Goal: Transaction & Acquisition: Download file/media

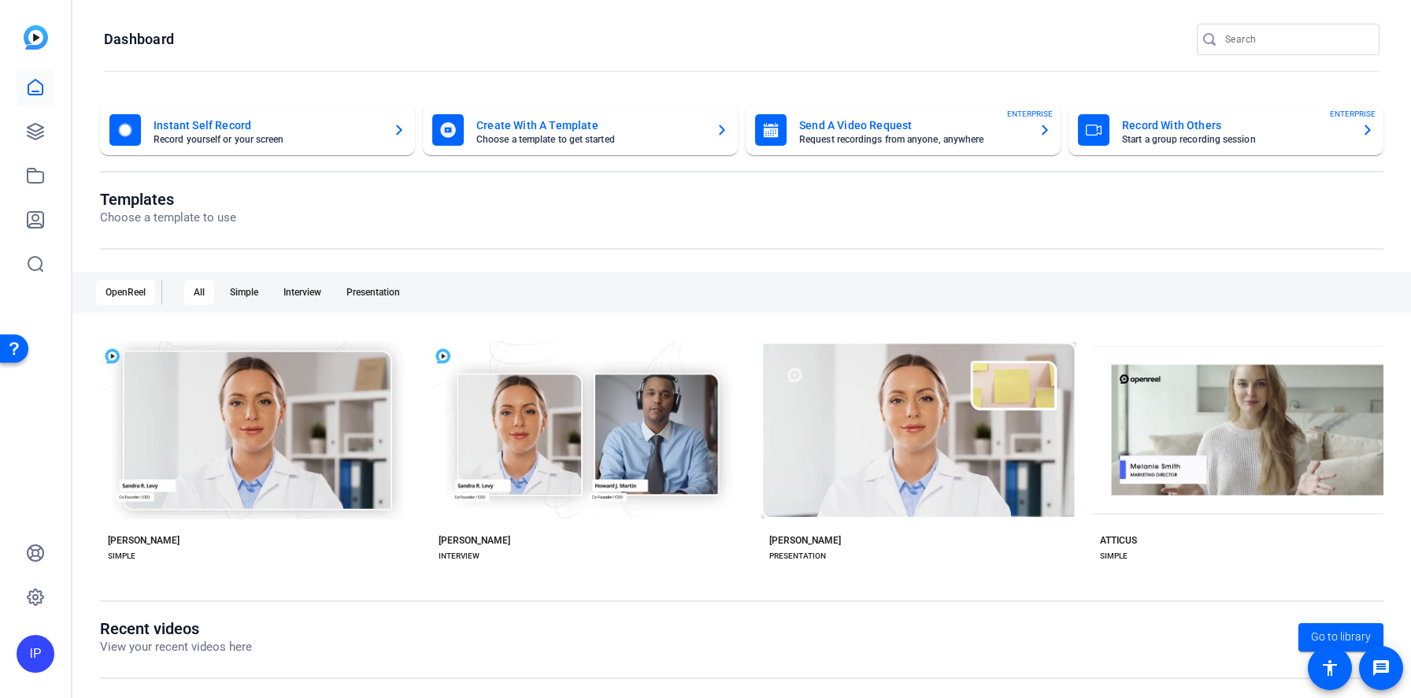
scroll to position [221, 0]
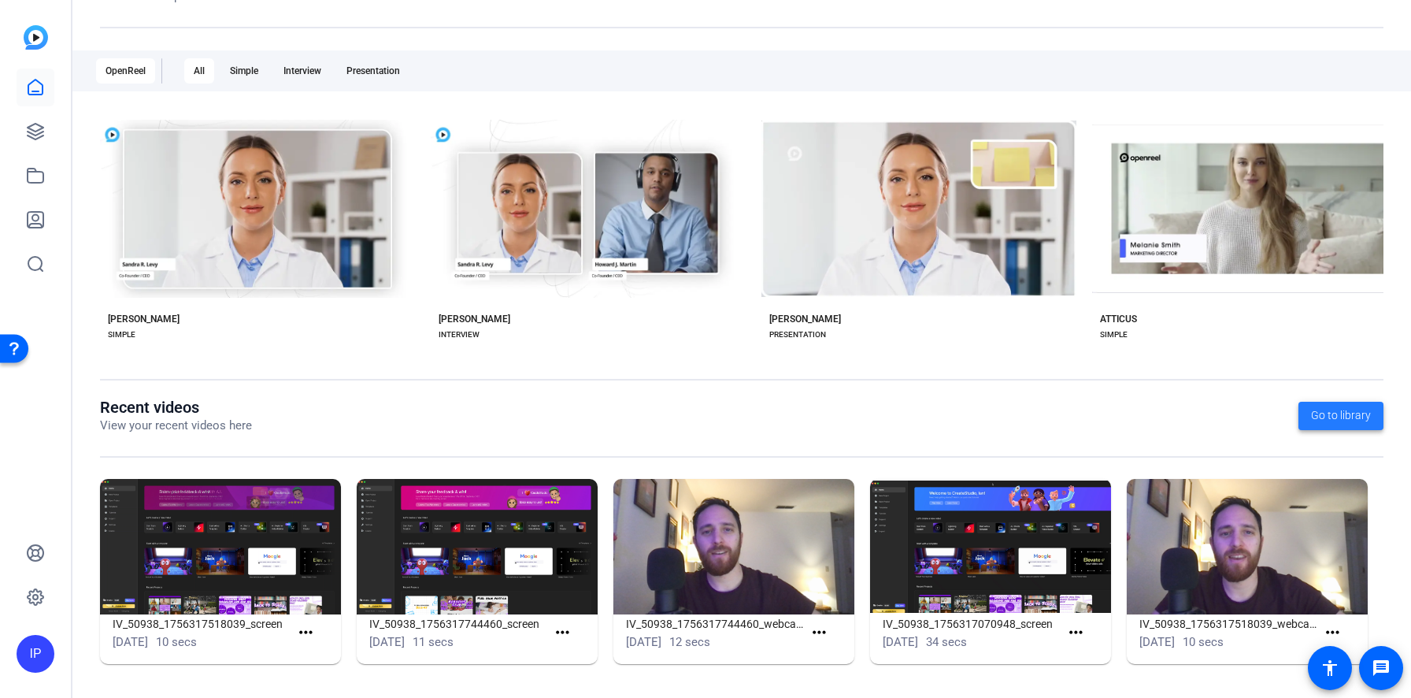
click at [1334, 408] on span "Go to library" at bounding box center [1341, 415] width 60 height 17
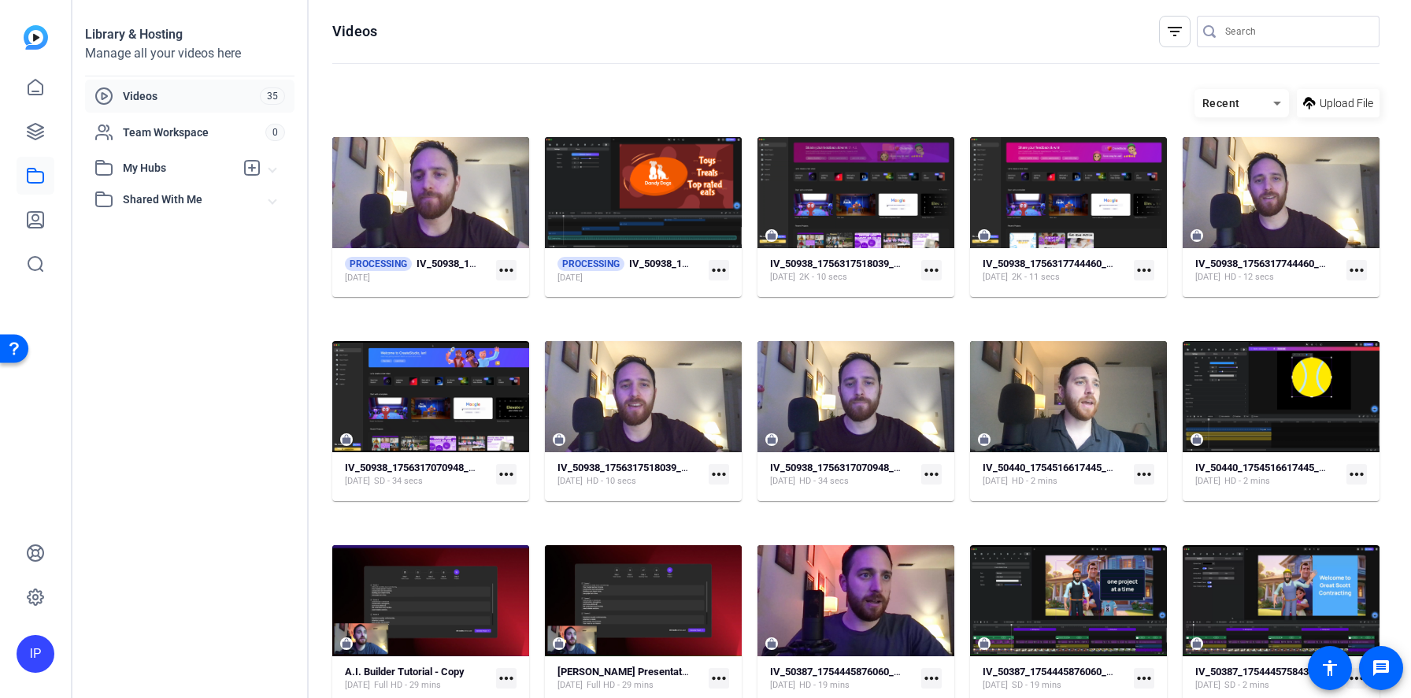
click at [516, 280] on mat-icon "more_horiz" at bounding box center [506, 270] width 20 height 20
click at [1086, 299] on div at bounding box center [705, 349] width 1411 height 698
click at [942, 280] on mat-icon "more_horiz" at bounding box center [931, 270] width 20 height 20
click at [802, 79] on div at bounding box center [705, 349] width 1411 height 698
click at [729, 280] on mat-icon "more_horiz" at bounding box center [719, 270] width 20 height 20
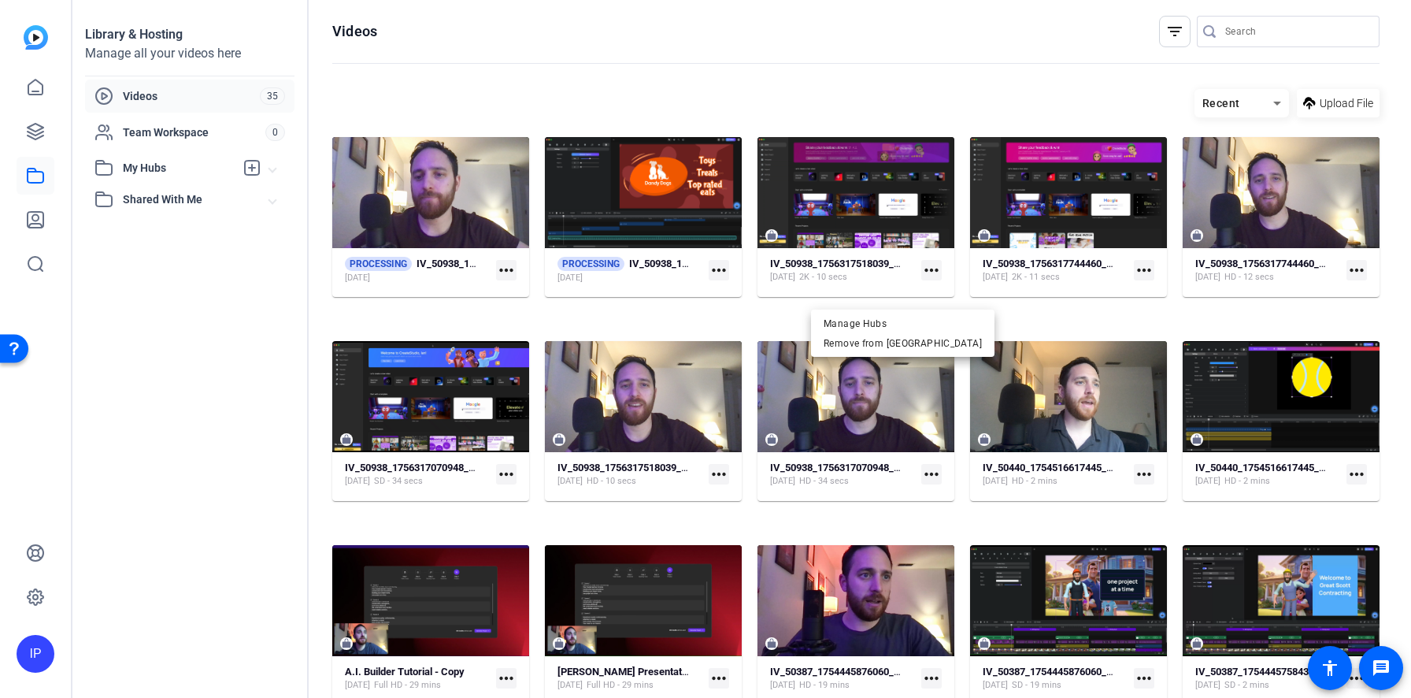
click at [838, 58] on div at bounding box center [705, 349] width 1411 height 698
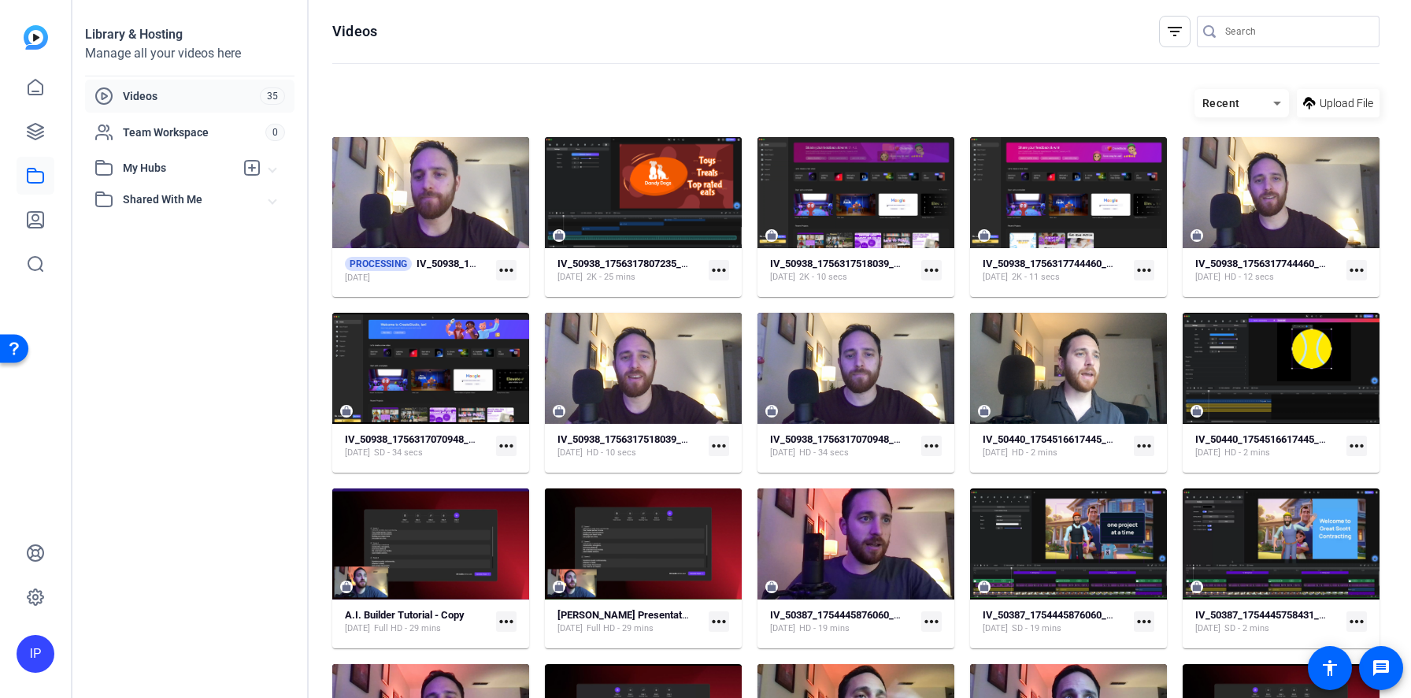
click at [729, 280] on mat-icon "more_horiz" at bounding box center [719, 270] width 20 height 20
click at [846, 321] on span "Download" at bounding box center [872, 322] width 97 height 19
click at [516, 280] on mat-icon "more_horiz" at bounding box center [506, 270] width 20 height 20
click at [219, 420] on div at bounding box center [705, 349] width 1411 height 698
click at [1346, 280] on mat-icon "more_horiz" at bounding box center [1356, 270] width 20 height 20
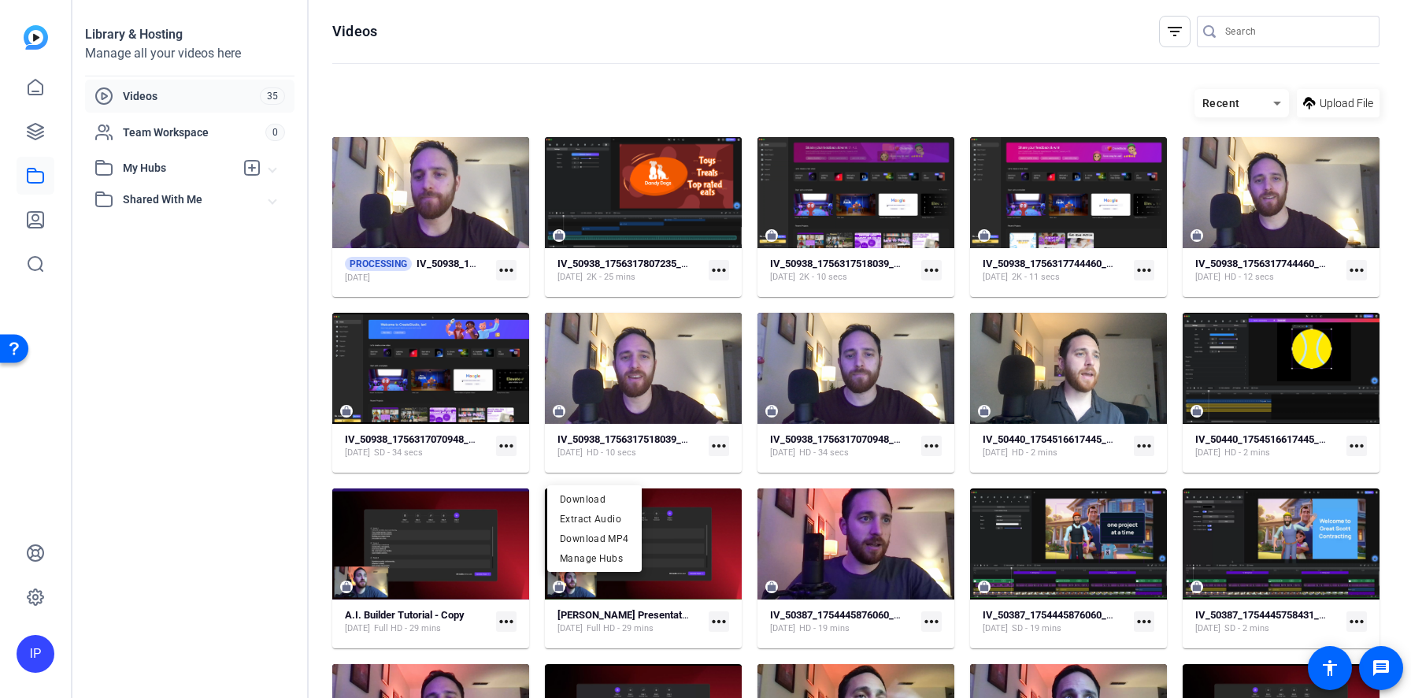
click at [305, 584] on div at bounding box center [705, 349] width 1411 height 698
click at [516, 456] on mat-icon "more_horiz" at bounding box center [506, 445] width 20 height 20
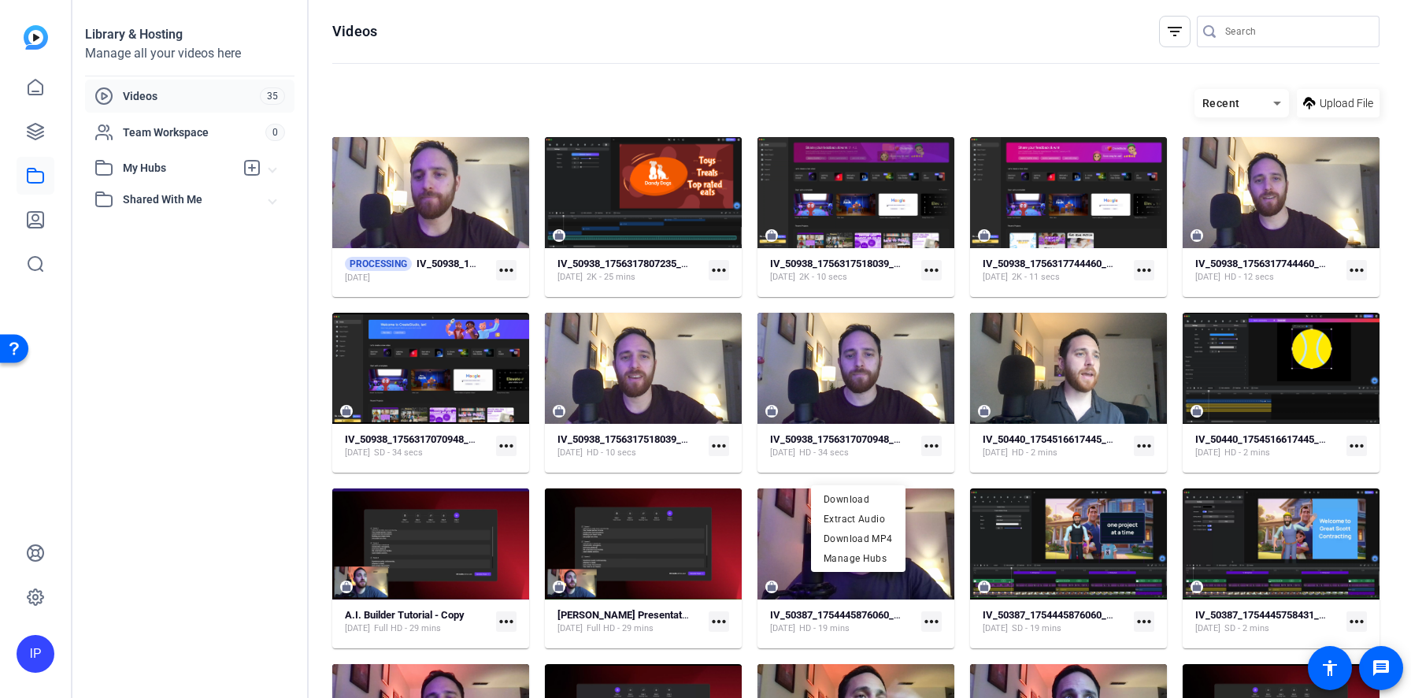
click at [1083, 472] on div at bounding box center [705, 349] width 1411 height 698
click at [729, 456] on mat-icon "more_horiz" at bounding box center [719, 445] width 20 height 20
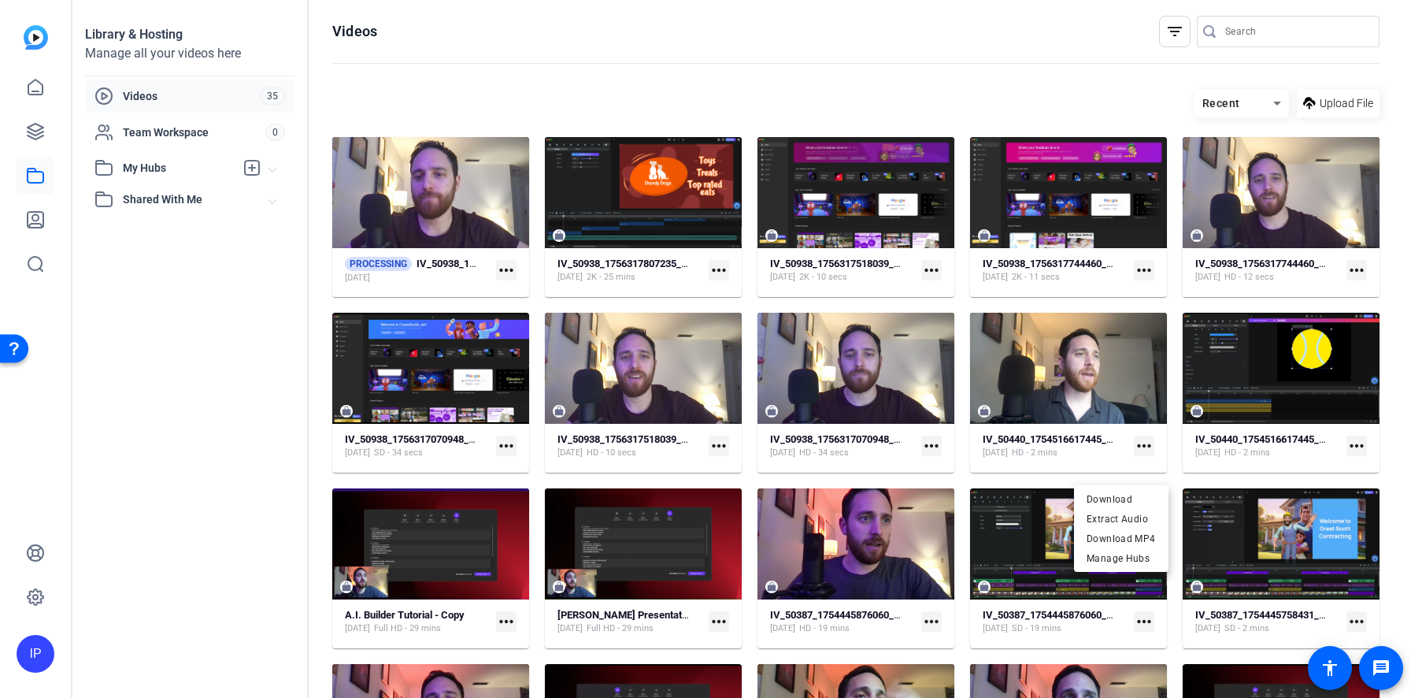
click at [1091, 294] on div at bounding box center [705, 349] width 1411 height 698
click at [942, 280] on mat-icon "more_horiz" at bounding box center [931, 270] width 20 height 20
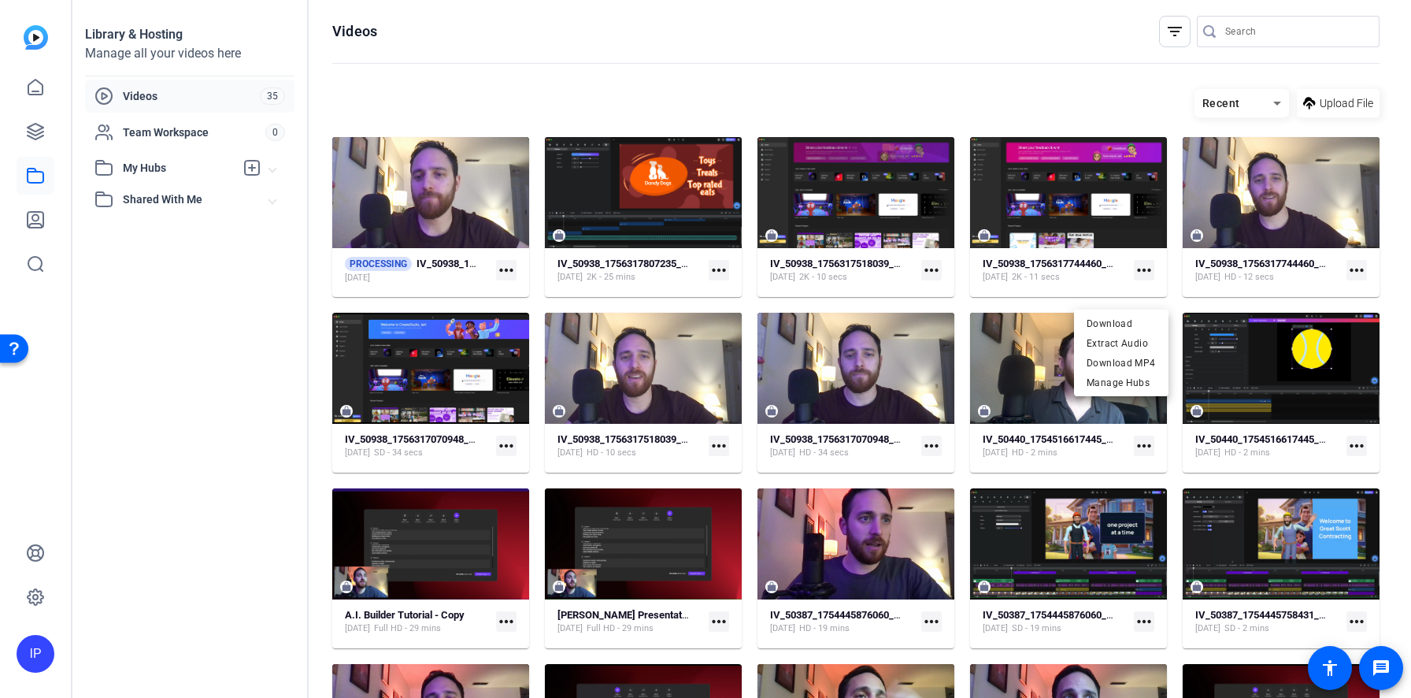
click at [1031, 105] on div at bounding box center [705, 349] width 1411 height 698
click at [729, 280] on mat-icon "more_horiz" at bounding box center [719, 270] width 20 height 20
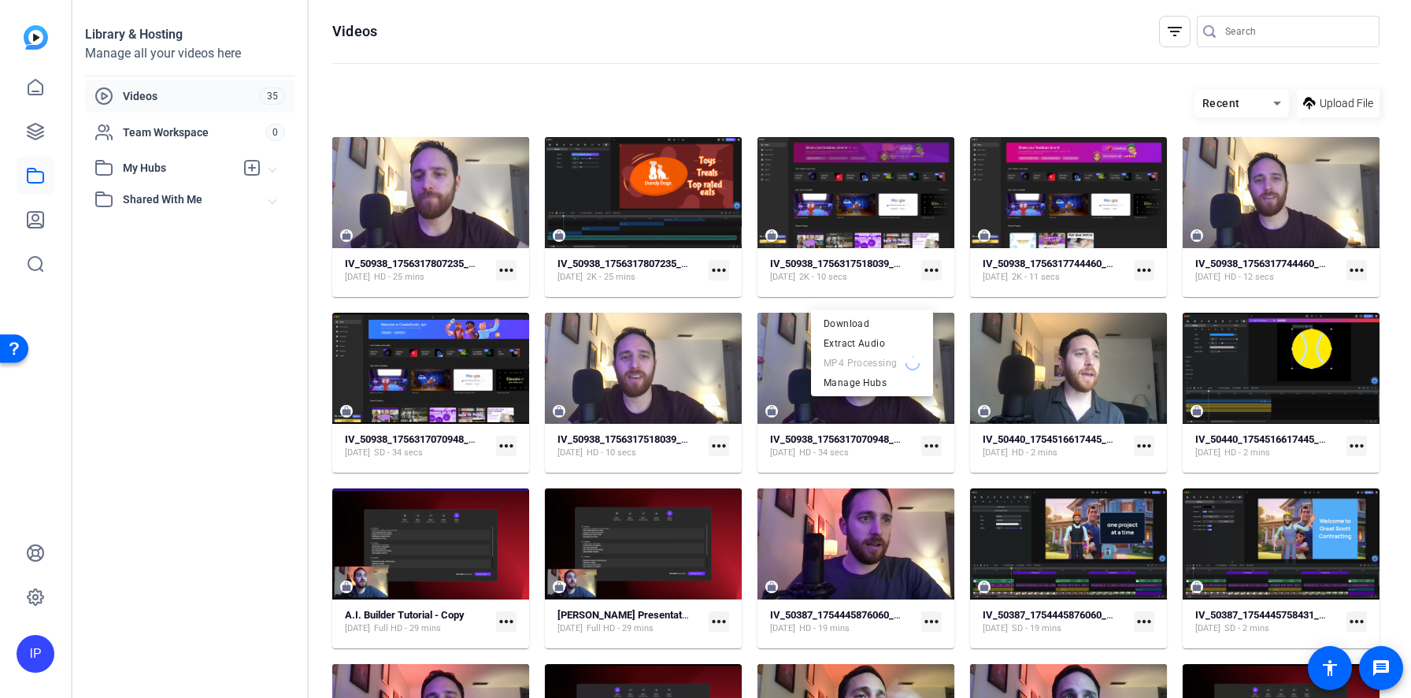
click at [555, 298] on div at bounding box center [705, 349] width 1411 height 698
click at [516, 280] on mat-icon "more_horiz" at bounding box center [506, 270] width 20 height 20
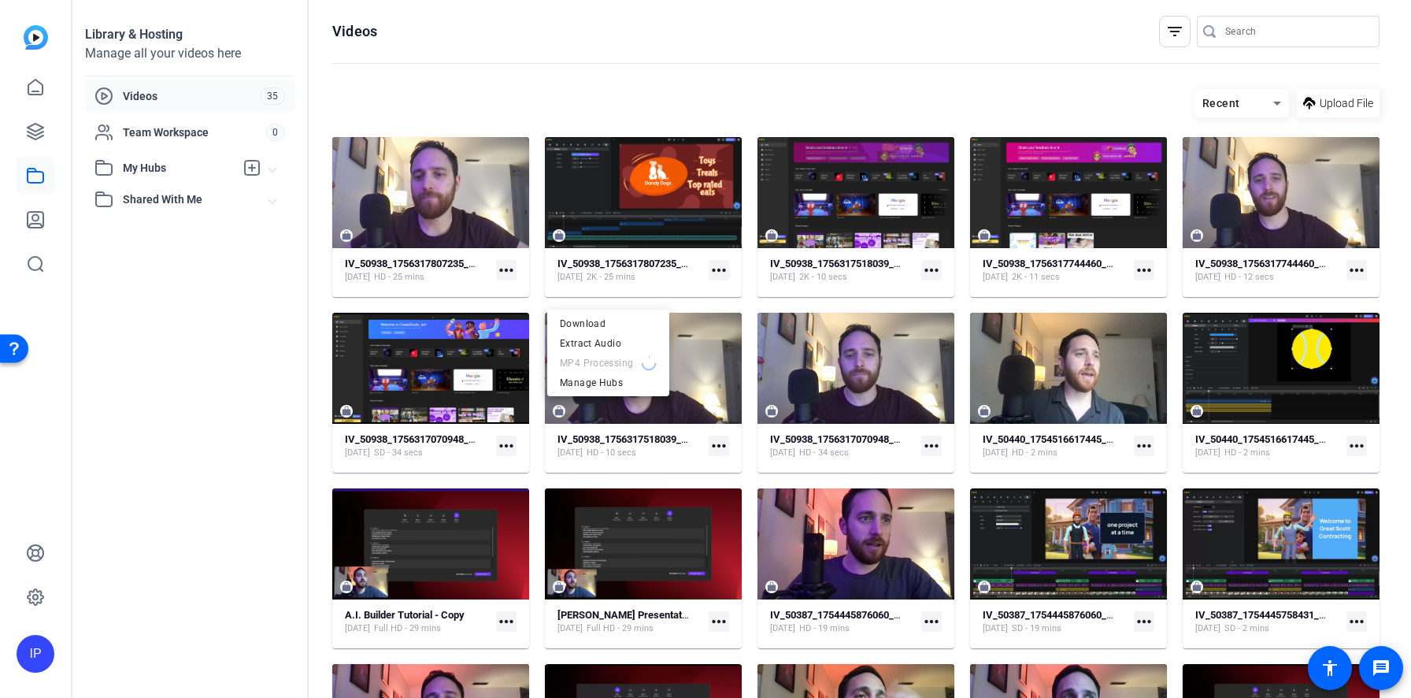
click at [825, 298] on div at bounding box center [705, 349] width 1411 height 698
click at [729, 280] on mat-icon "more_horiz" at bounding box center [719, 270] width 20 height 20
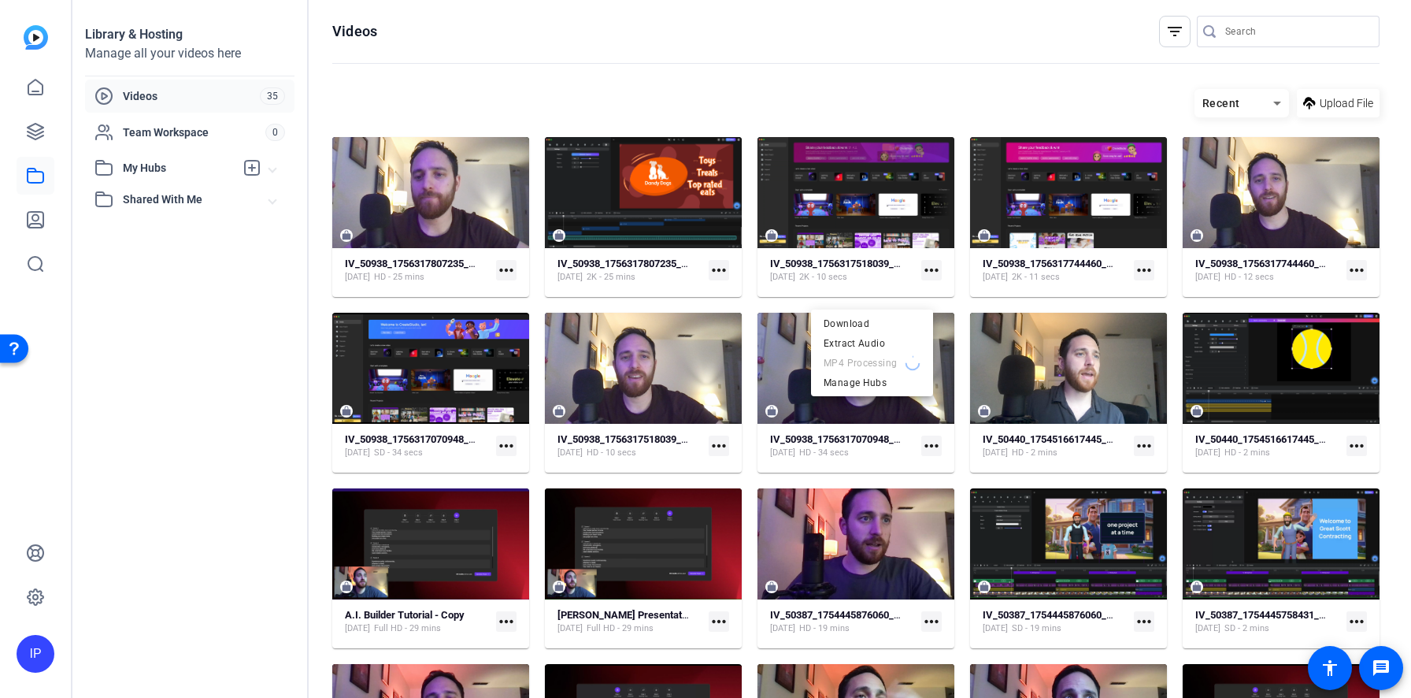
click at [466, 108] on div at bounding box center [705, 349] width 1411 height 698
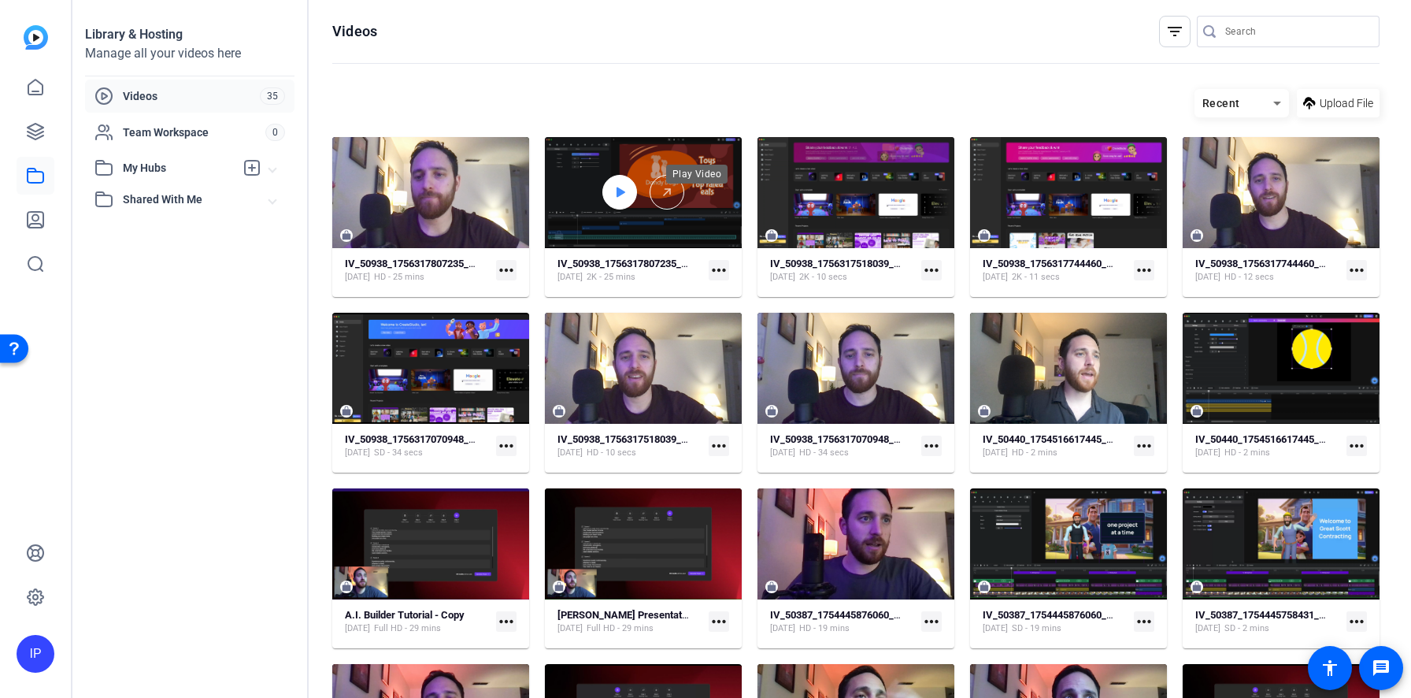
click at [626, 202] on icon at bounding box center [619, 192] width 13 height 19
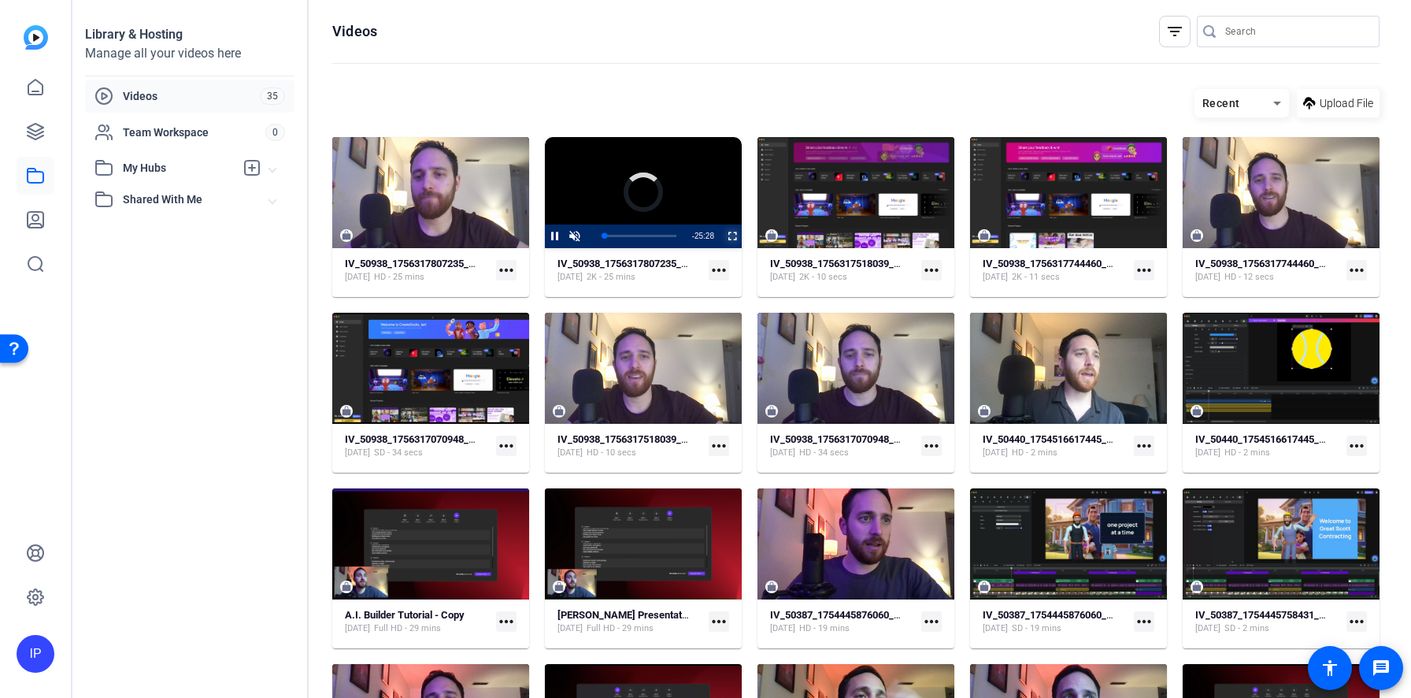
click at [722, 248] on span "Video Player" at bounding box center [722, 236] width 0 height 24
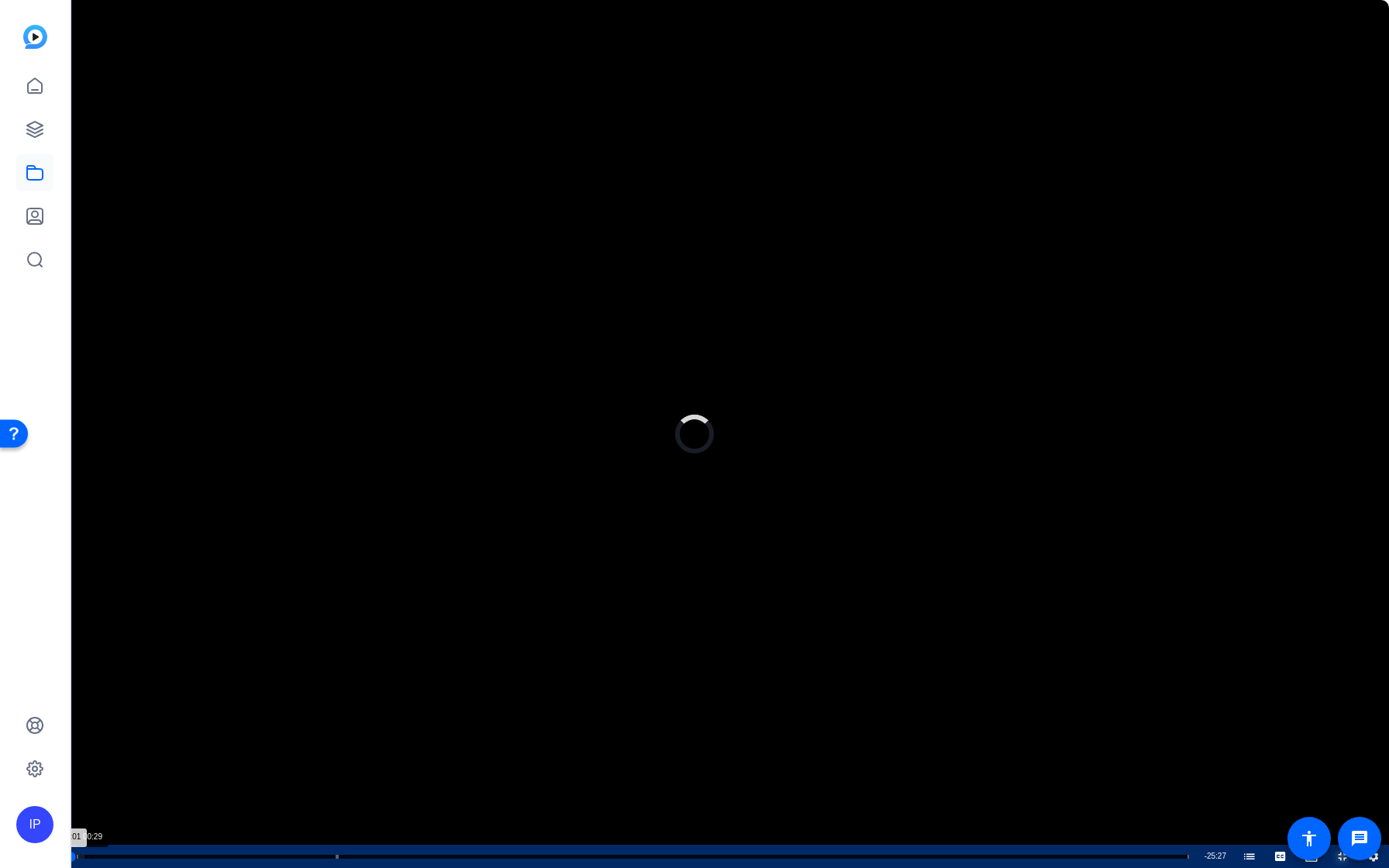
click at [91, 686] on div "Loaded : 1.31% 00:29 00:01 How to create a Dog Explainer Video using Lightning …" at bounding box center [629, 856] width 1119 height 4
click at [93, 686] on div "00:30" at bounding box center [81, 856] width 23 height 4
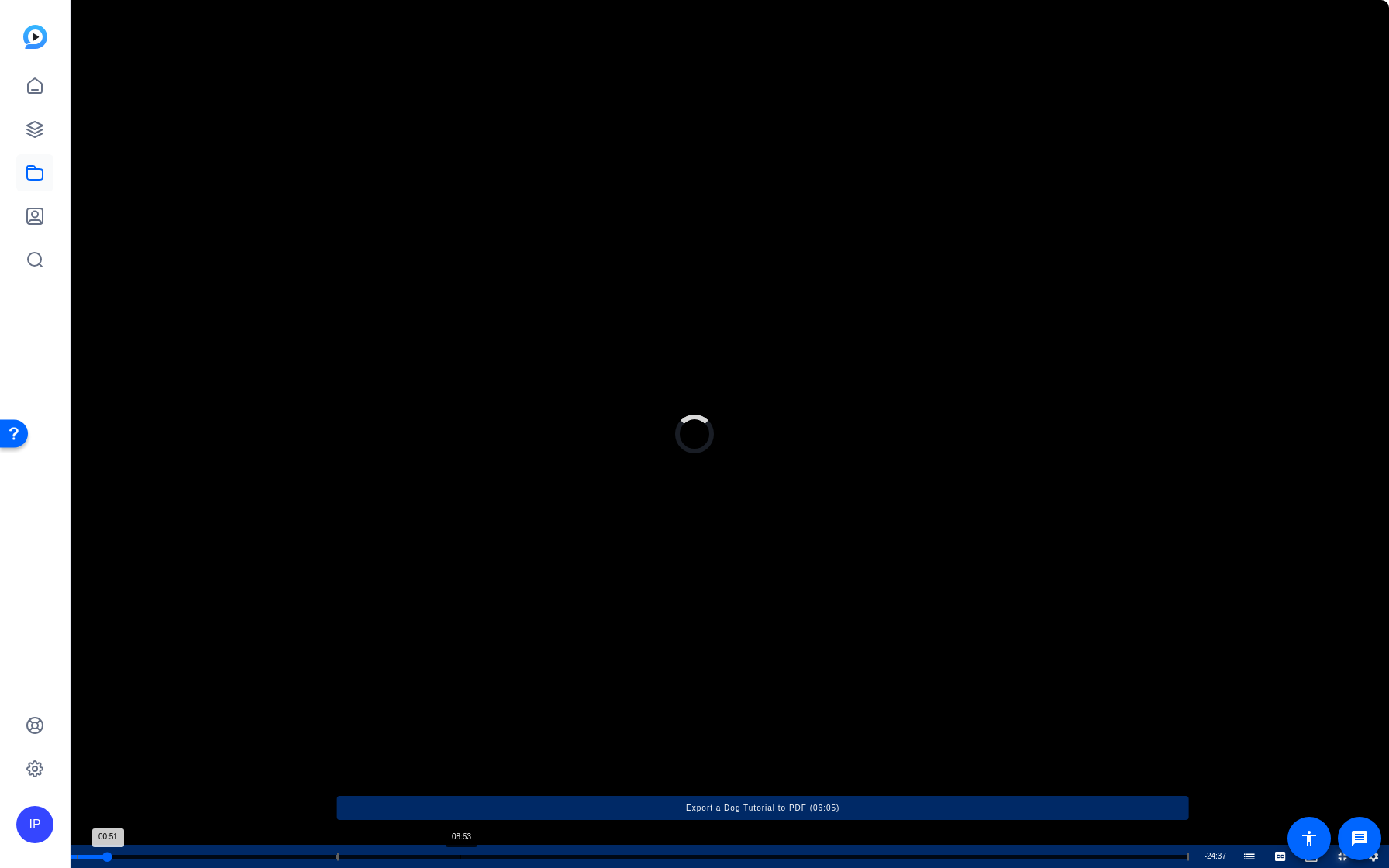
drag, startPoint x: 100, startPoint y: 852, endPoint x: 1100, endPoint y: 858, distance: 1000.0
click at [1101, 686] on div "Loaded : 0.00% 08:53 00:51 How to create a Dog Explainer Video using Lightning …" at bounding box center [629, 856] width 1135 height 24
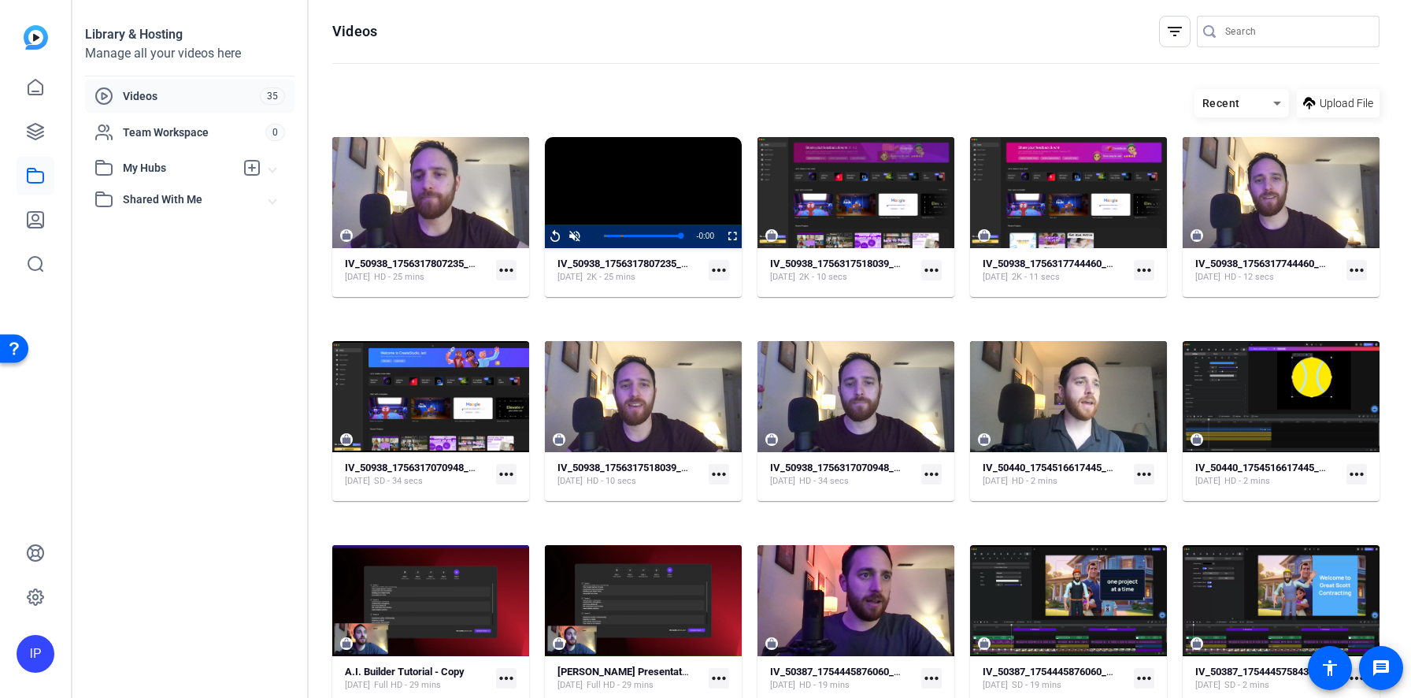
click at [729, 280] on mat-icon "more_horiz" at bounding box center [719, 270] width 20 height 20
click at [849, 368] on span "Download MP4" at bounding box center [858, 362] width 69 height 19
click at [516, 280] on mat-icon "more_horiz" at bounding box center [506, 270] width 20 height 20
click at [580, 362] on span "Download MP4" at bounding box center [594, 362] width 69 height 19
click at [901, 25] on openreel-page-title "Videos filter_list" at bounding box center [855, 31] width 1047 height 31
